Goal: Navigation & Orientation: Understand site structure

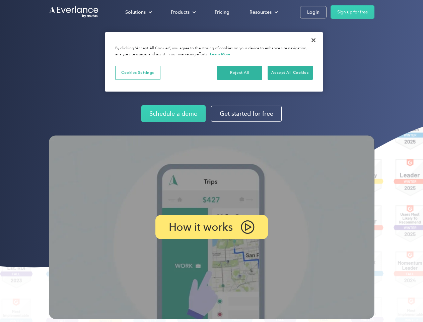
click at [212, 161] on img at bounding box center [212, 226] width 326 height 183
click at [138, 12] on div "Solutions" at bounding box center [135, 12] width 20 height 8
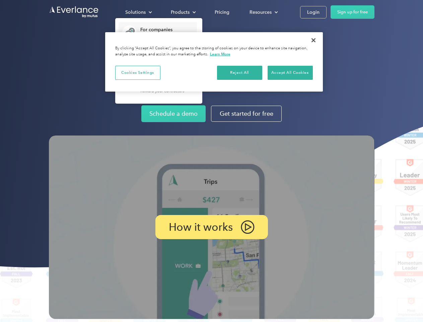
click at [183, 12] on div "Products" at bounding box center [180, 12] width 19 height 8
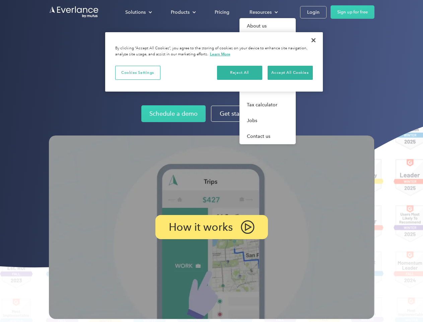
click at [263, 12] on div "Resources" at bounding box center [261, 12] width 22 height 8
click at [212, 227] on p "How it works" at bounding box center [201, 227] width 64 height 8
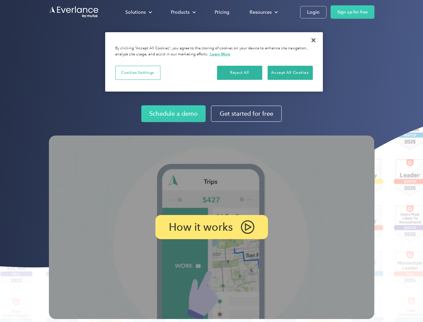
click at [138, 72] on button "Cookies Settings" at bounding box center [137, 73] width 45 height 14
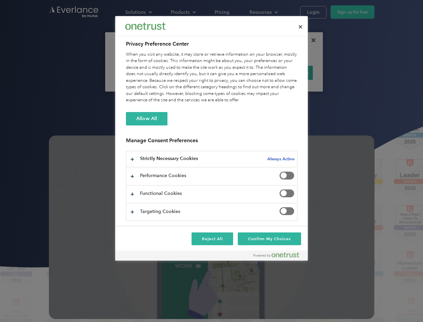
click at [240, 72] on div "When you visit any website, it may store or retrieve information on your browse…" at bounding box center [212, 77] width 172 height 52
click at [290, 72] on div "When you visit any website, it may store or retrieve information on your browse…" at bounding box center [212, 77] width 172 height 52
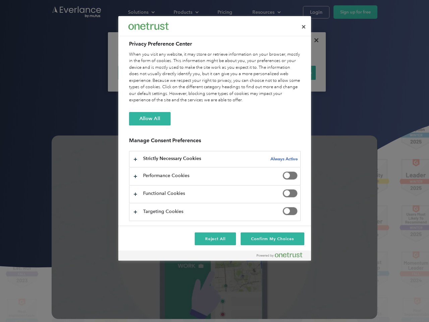
click at [314, 40] on div at bounding box center [214, 161] width 429 height 322
